Goal: Complete application form: Complete application form

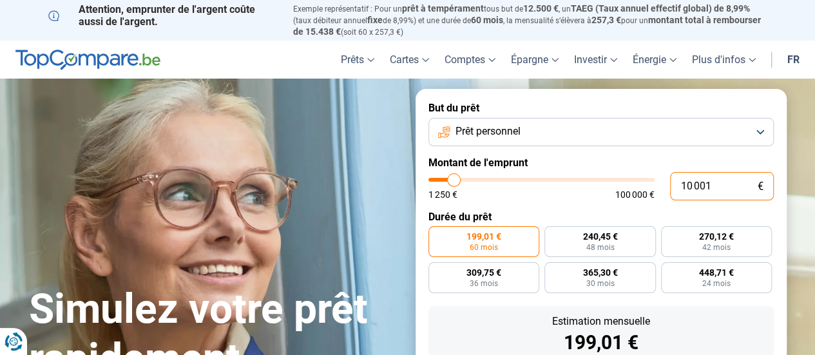
click at [710, 190] on input "10 001" at bounding box center [722, 186] width 104 height 28
drag, startPoint x: 0, startPoint y: 0, endPoint x: 710, endPoint y: 190, distance: 735.0
click at [710, 190] on input "10 001" at bounding box center [722, 186] width 104 height 28
type input "7"
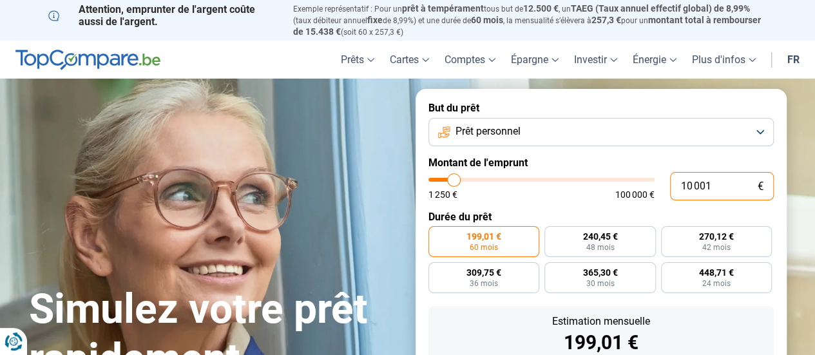
type input "1250"
type input "75"
type input "1250"
type input "750"
type input "1250"
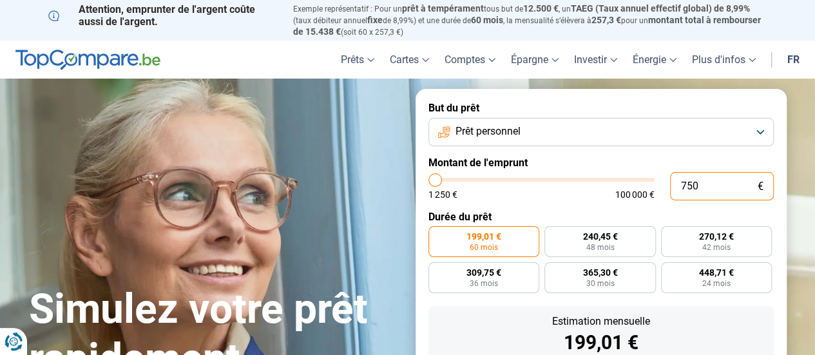
type input "7 500"
type input "7500"
type input "7 500"
radio input "true"
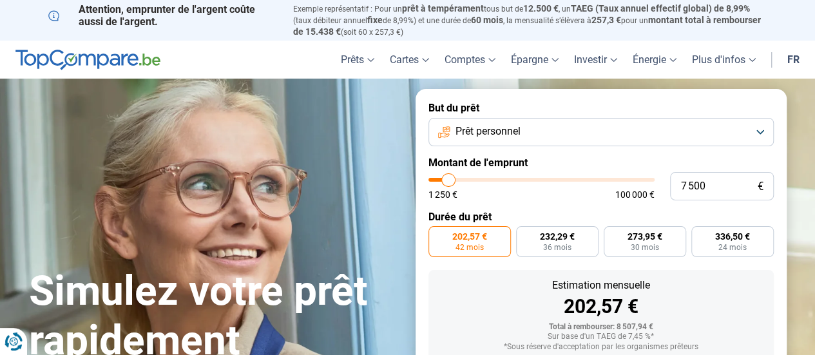
click at [766, 211] on form "But du prêt Prêt personnel Montant de l'emprunt 7 500 € 1 250 € 100 000 € Durée…" at bounding box center [601, 269] width 371 height 361
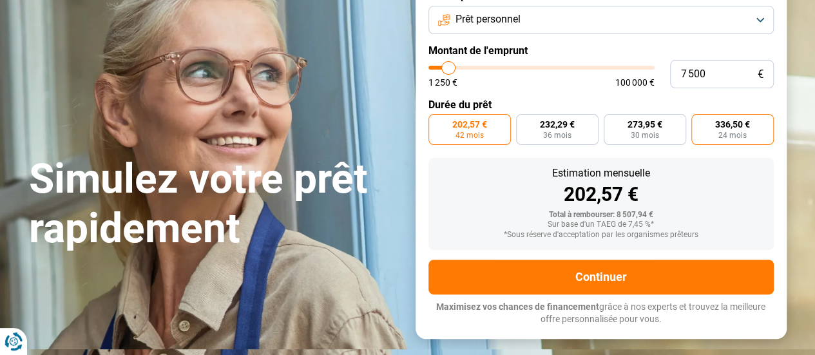
scroll to position [113, 0]
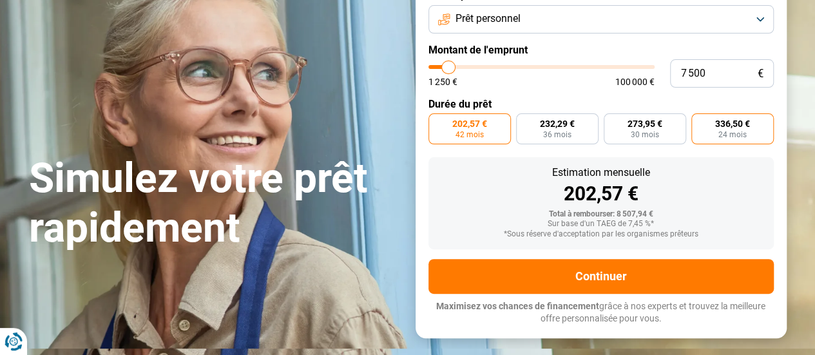
click at [728, 127] on span "336,50 €" at bounding box center [732, 123] width 35 height 9
click at [700, 122] on input "336,50 € 24 mois" at bounding box center [695, 117] width 8 height 8
radio input "true"
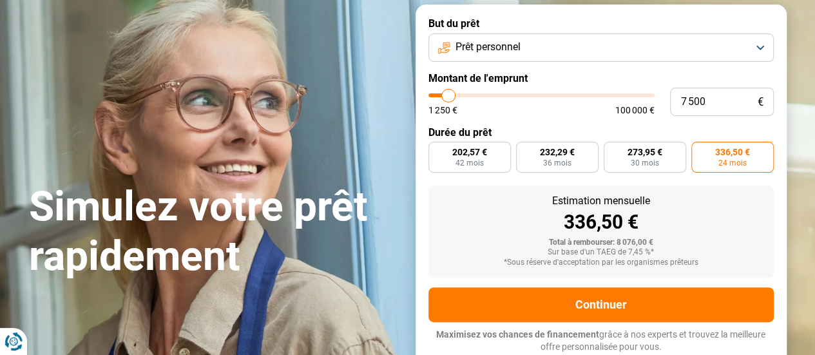
scroll to position [65, 0]
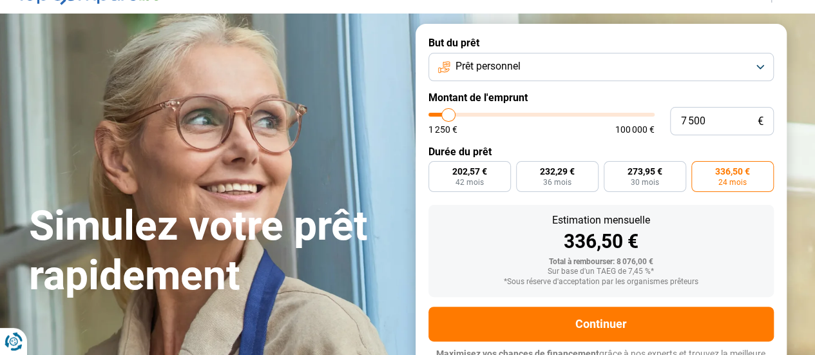
click at [607, 79] on button "Prêt personnel" at bounding box center [600, 67] width 345 height 28
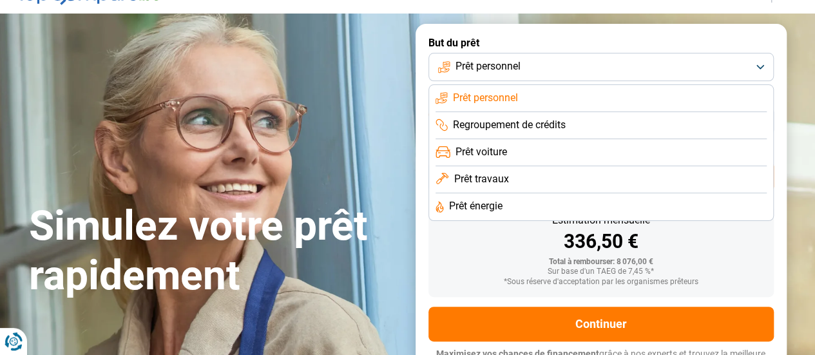
click at [607, 79] on button "Prêt personnel" at bounding box center [600, 67] width 345 height 28
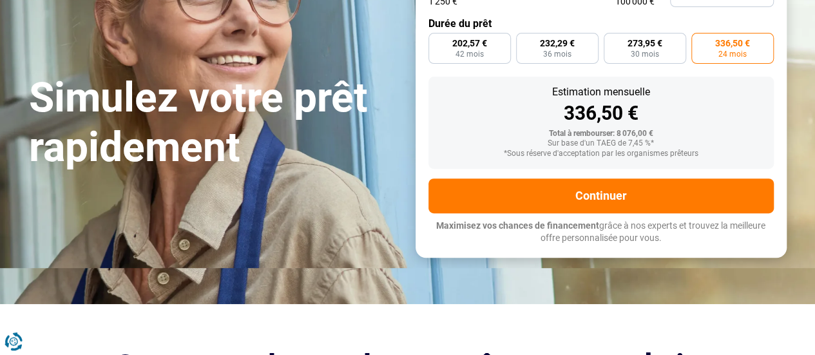
scroll to position [195, 0]
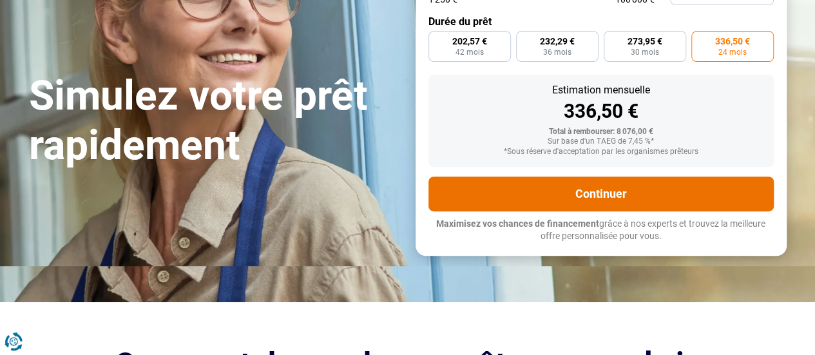
click at [637, 193] on button "Continuer" at bounding box center [600, 194] width 345 height 35
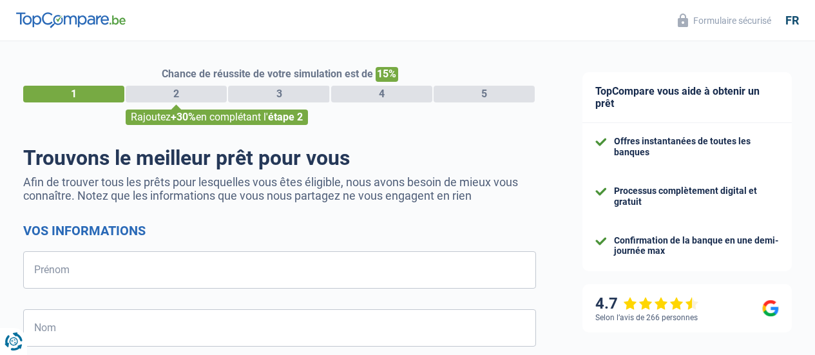
select select "32"
